Goal: Book appointment/travel/reservation

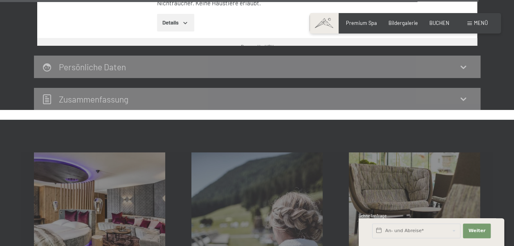
scroll to position [2689, 0]
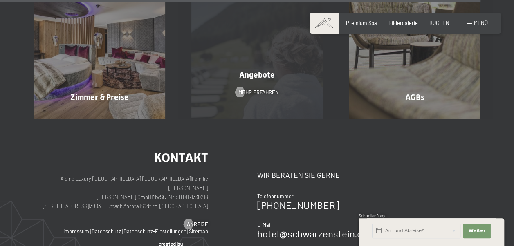
click at [229, 94] on div "Angebote Mehr erfahren" at bounding box center [257, 52] width 158 height 131
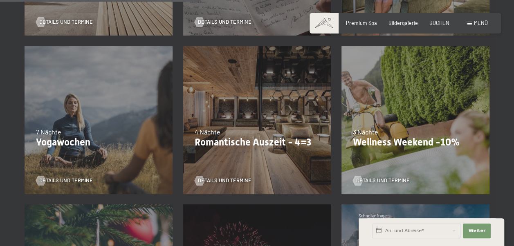
scroll to position [491, 0]
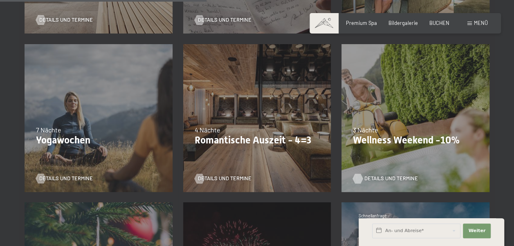
click at [393, 175] on span "Details und Termine" at bounding box center [392, 178] width 54 height 7
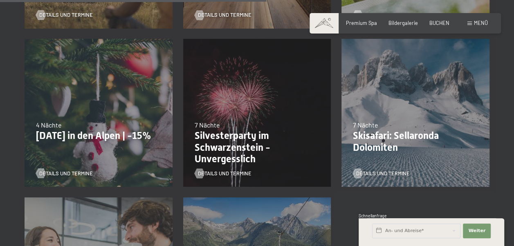
scroll to position [532, 0]
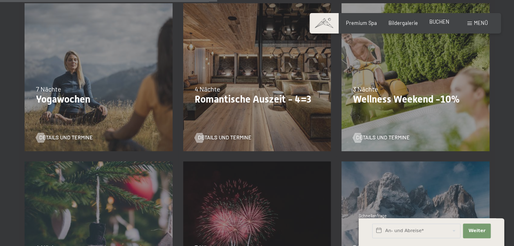
click at [444, 21] on span "BUCHEN" at bounding box center [440, 21] width 20 height 7
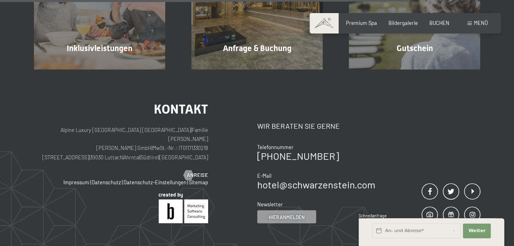
scroll to position [778, 0]
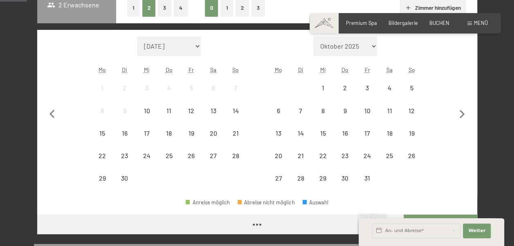
scroll to position [205, 0]
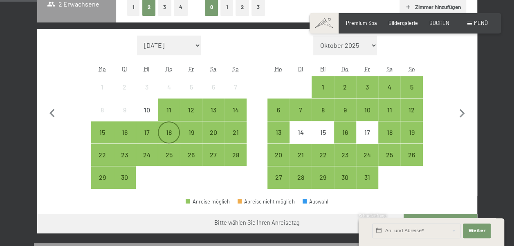
click at [172, 127] on div "18" at bounding box center [169, 132] width 20 height 20
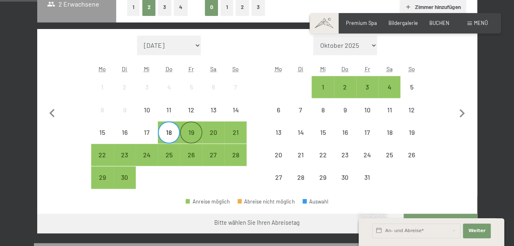
click at [186, 134] on div "19" at bounding box center [191, 139] width 20 height 20
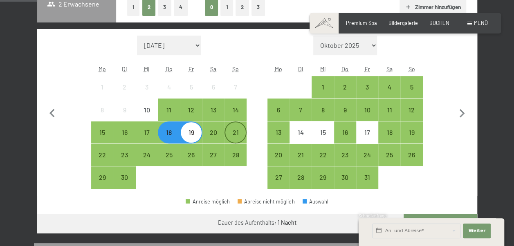
click at [231, 134] on div "21" at bounding box center [235, 139] width 20 height 20
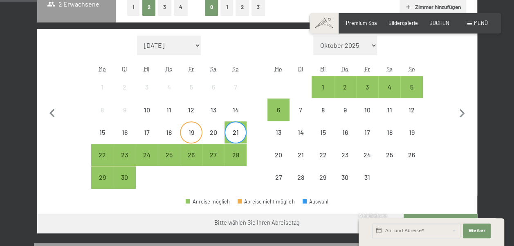
click at [183, 135] on div "19" at bounding box center [191, 139] width 20 height 20
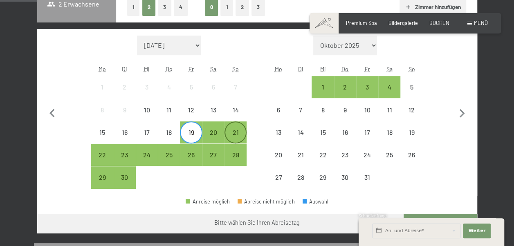
click at [231, 132] on div "21" at bounding box center [235, 139] width 20 height 20
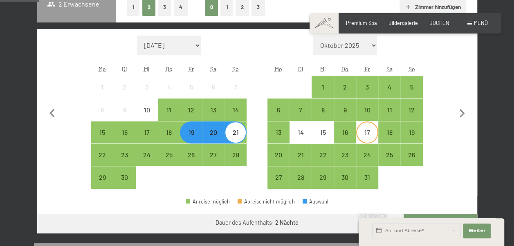
scroll to position [327, 0]
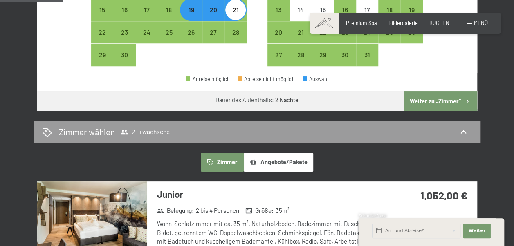
click at [455, 98] on button "Weiter zu „Zimmer“" at bounding box center [440, 101] width 73 height 20
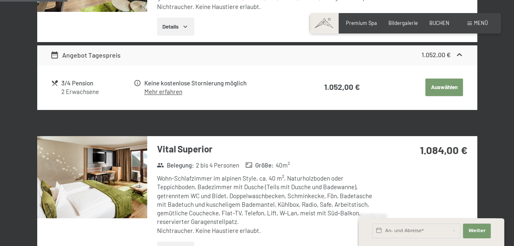
scroll to position [115, 0]
